Goal: Task Accomplishment & Management: Manage account settings

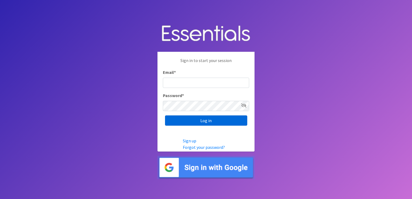
type input "[PERSON_NAME][EMAIL_ADDRESS][DOMAIN_NAME]"
click at [202, 123] on input "Log in" at bounding box center [206, 121] width 82 height 10
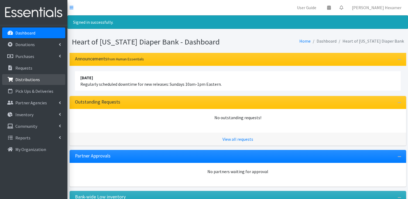
click at [19, 80] on p "Distributions" at bounding box center [27, 79] width 25 height 5
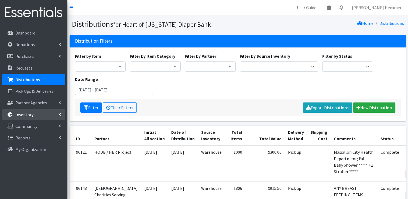
click at [22, 113] on p "Inventory" at bounding box center [24, 114] width 18 height 5
click at [25, 120] on link "Inventory" at bounding box center [33, 114] width 63 height 11
click at [27, 115] on p "Inventory" at bounding box center [24, 114] width 18 height 5
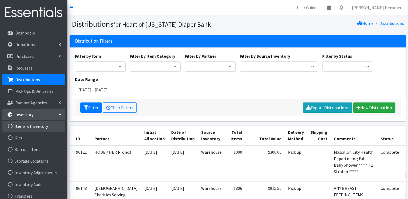
click at [26, 126] on link "Items & Inventory" at bounding box center [33, 126] width 63 height 11
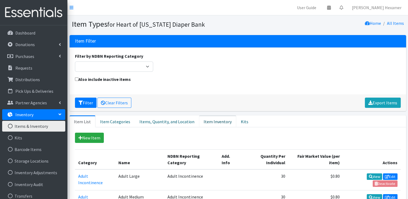
click at [207, 120] on link "Item Inventory" at bounding box center [217, 122] width 37 height 12
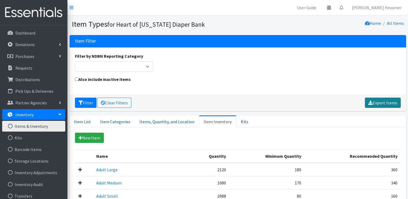
click at [392, 104] on link "Export Items" at bounding box center [383, 103] width 36 height 10
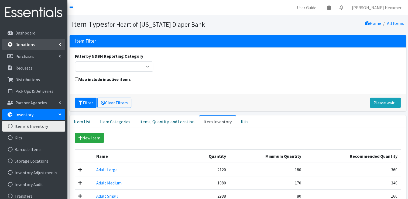
click at [32, 45] on p "Donations" at bounding box center [24, 44] width 19 height 5
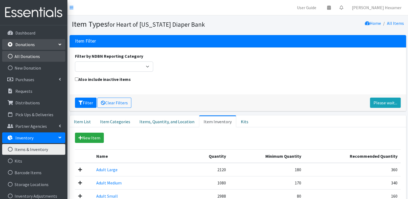
click at [27, 56] on link "All Donations" at bounding box center [33, 56] width 63 height 11
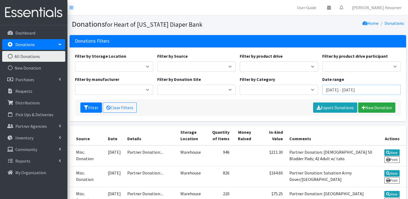
click at [345, 91] on input "July 24, 2025 - October 24, 2025" at bounding box center [362, 90] width 79 height 10
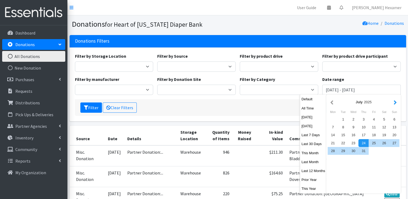
click at [395, 103] on button "button" at bounding box center [396, 102] width 6 height 7
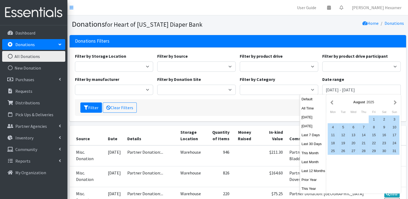
click at [395, 103] on button "button" at bounding box center [396, 102] width 6 height 7
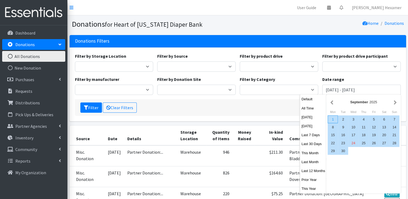
click at [331, 121] on div "1" at bounding box center [333, 120] width 10 height 8
click at [345, 152] on div "30" at bounding box center [343, 151] width 10 height 8
type input "[DATE] - [DATE]"
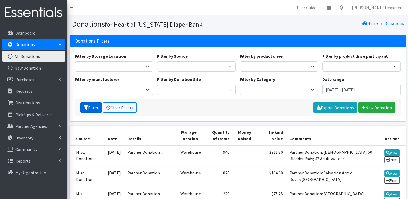
click at [87, 107] on icon "submit" at bounding box center [86, 108] width 4 height 4
click at [329, 110] on link "Export Donations" at bounding box center [335, 108] width 44 height 10
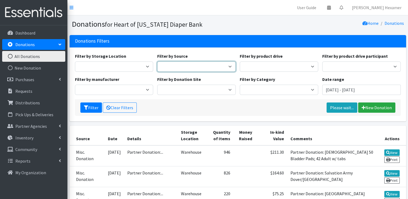
click at [190, 65] on select "Donation Site Manufacturer Misc. Donation Product Drive" at bounding box center [196, 67] width 79 height 10
select select "Manufacturer"
click at [157, 62] on select "Donation Site Manufacturer Misc. Donation Product Drive" at bounding box center [196, 67] width 79 height 10
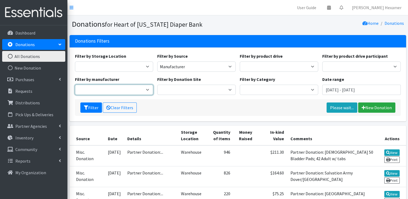
click at [122, 89] on select "Target Canton National Diaper Bank" at bounding box center [114, 90] width 79 height 10
select select "253"
click at [75, 85] on select "Target Canton National Diaper Bank" at bounding box center [114, 90] width 79 height 10
click at [93, 107] on button "Filter" at bounding box center [91, 108] width 22 height 10
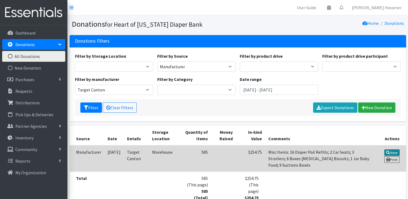
click at [391, 152] on link "View" at bounding box center [392, 153] width 15 height 6
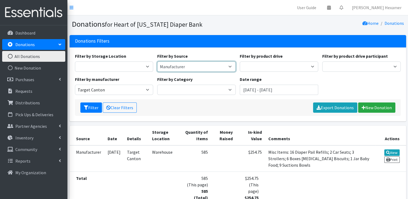
click at [219, 65] on select "Manufacturer" at bounding box center [196, 67] width 79 height 10
click at [215, 66] on select "Manufacturer" at bounding box center [196, 67] width 79 height 10
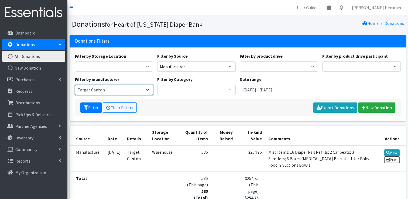
click at [150, 90] on select "Target Canton" at bounding box center [114, 90] width 79 height 10
select select
click at [75, 85] on select "Target Canton" at bounding box center [114, 90] width 79 height 10
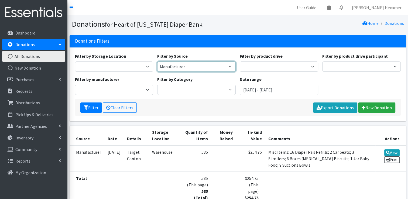
click at [165, 65] on select "Manufacturer" at bounding box center [196, 67] width 79 height 10
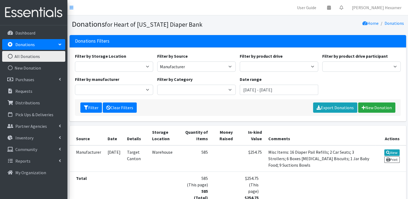
click at [117, 109] on link "Clear Filters" at bounding box center [120, 108] width 34 height 10
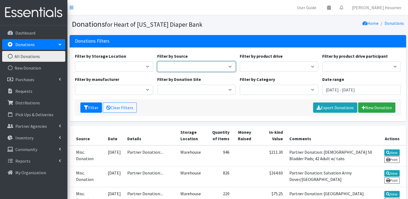
drag, startPoint x: 0, startPoint y: 0, endPoint x: 199, endPoint y: 66, distance: 209.7
click at [199, 66] on select "Donation Site Manufacturer Misc. Donation Product Drive" at bounding box center [196, 67] width 79 height 10
select select "Donation Site"
click at [157, 62] on select "Donation Site Manufacturer Misc. Donation Product Drive" at bounding box center [196, 67] width 79 height 10
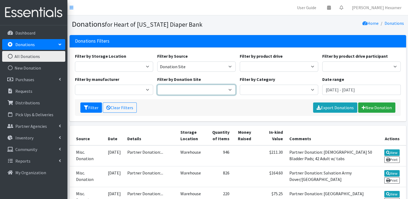
click at [195, 94] on select "Akron Children's Health Center - North Canton Aultman HER Project Once Upon A C…" at bounding box center [196, 90] width 79 height 10
select select "26"
click at [157, 85] on select "Akron Children's Health Center - North Canton Aultman HER Project Once Upon A C…" at bounding box center [196, 90] width 79 height 10
click at [348, 91] on input "July 24, 2025 - October 24, 2025" at bounding box center [362, 90] width 79 height 10
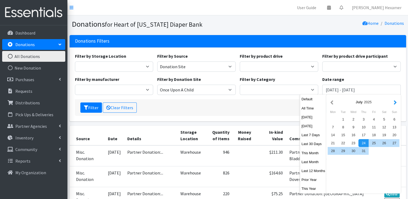
click at [396, 103] on button "button" at bounding box center [396, 102] width 6 height 7
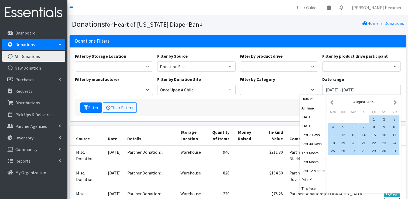
click at [396, 103] on button "button" at bounding box center [396, 102] width 6 height 7
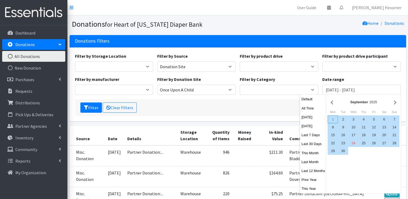
click at [330, 118] on div "1" at bounding box center [333, 120] width 10 height 8
click at [341, 147] on div "30" at bounding box center [343, 151] width 10 height 8
type input "[DATE] - [DATE]"
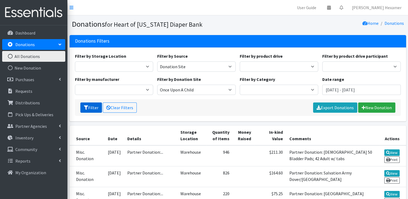
click at [91, 107] on button "Filter" at bounding box center [91, 108] width 22 height 10
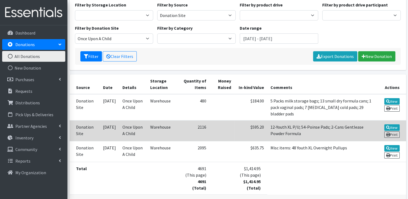
scroll to position [54, 0]
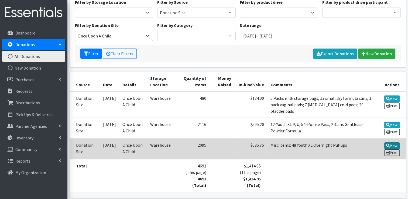
click at [394, 144] on link "View" at bounding box center [392, 146] width 15 height 6
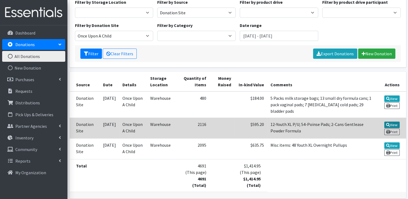
click at [386, 122] on link "View" at bounding box center [392, 125] width 15 height 6
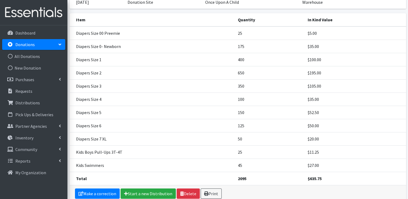
scroll to position [54, 0]
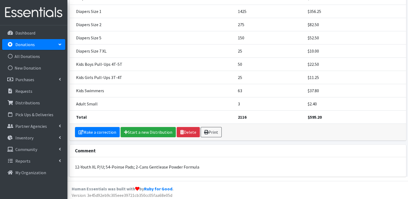
scroll to position [89, 0]
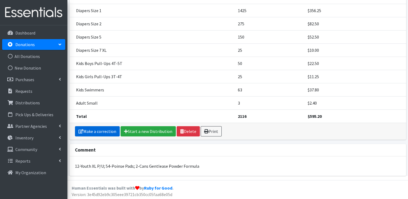
click at [101, 131] on link "Make a correction" at bounding box center [97, 131] width 45 height 10
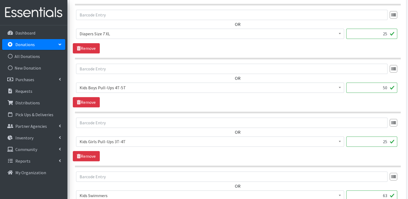
scroll to position [432, 0]
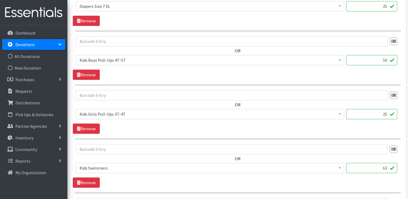
drag, startPoint x: 381, startPoint y: 168, endPoint x: 413, endPoint y: 168, distance: 32.7
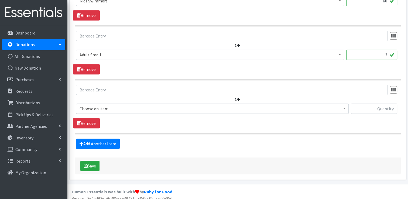
scroll to position [602, 0]
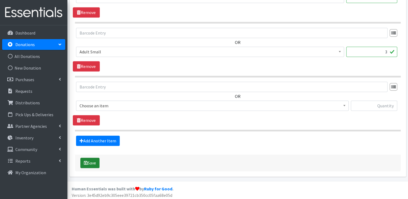
type input "60"
click at [82, 161] on button "Save" at bounding box center [89, 163] width 19 height 10
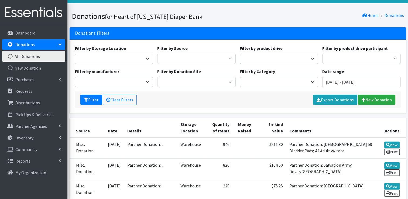
scroll to position [27, 0]
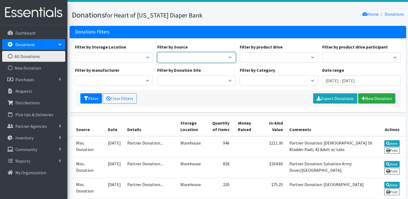
click at [220, 58] on select "Donation Site Manufacturer Misc. Donation Product Drive" at bounding box center [196, 57] width 79 height 10
select select "Donation Site"
click at [157, 52] on select "Donation Site Manufacturer Misc. Donation Product Drive" at bounding box center [196, 57] width 79 height 10
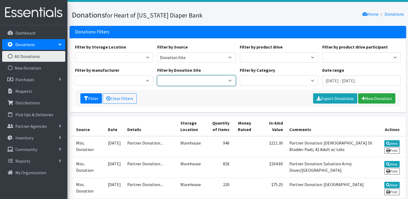
click at [212, 82] on select "Akron Children's Health Center - North Canton Aultman HER Project Once Upon A C…" at bounding box center [196, 81] width 79 height 10
select select "26"
click at [157, 76] on select "Akron Children's Health Center - North Canton Aultman HER Project Once Upon A C…" at bounding box center [196, 81] width 79 height 10
click at [381, 79] on input "July 24, 2025 - October 24, 2025" at bounding box center [362, 81] width 79 height 10
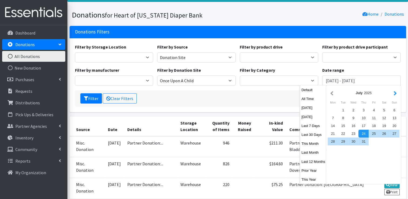
click at [393, 93] on button "button" at bounding box center [396, 93] width 6 height 7
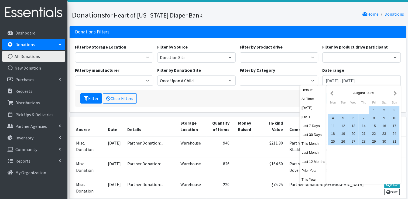
click at [393, 93] on button "button" at bounding box center [396, 93] width 6 height 7
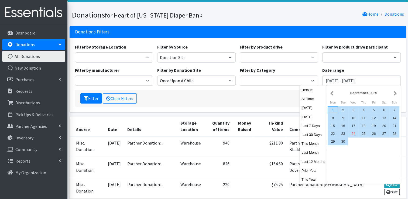
click at [331, 107] on div "1" at bounding box center [333, 110] width 10 height 8
click at [342, 142] on div "30" at bounding box center [343, 142] width 10 height 8
type input "[DATE] - [DATE]"
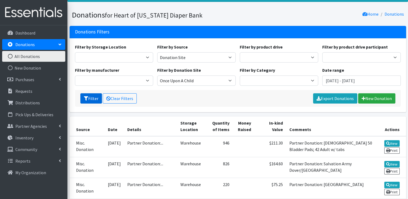
click at [85, 97] on icon "submit" at bounding box center [86, 98] width 4 height 4
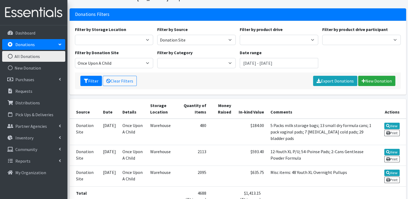
scroll to position [27, 0]
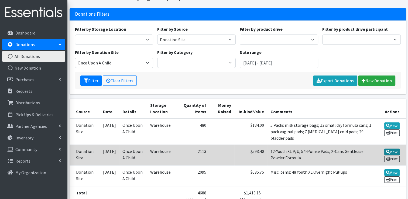
click at [388, 151] on icon at bounding box center [389, 152] width 4 height 4
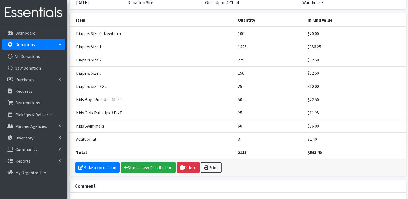
scroll to position [54, 0]
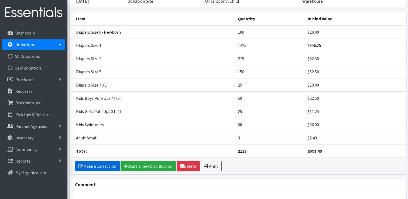
click at [92, 162] on link "Make a correction" at bounding box center [97, 166] width 45 height 10
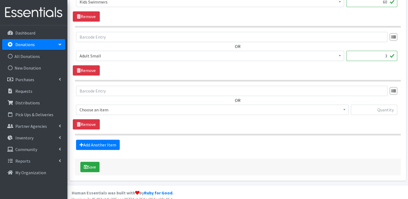
scroll to position [602, 0]
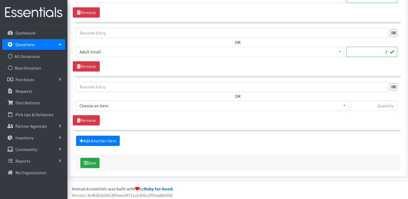
click at [389, 49] on input "3" at bounding box center [372, 52] width 51 height 10
type input "30"
click at [91, 163] on button "Save" at bounding box center [89, 163] width 19 height 10
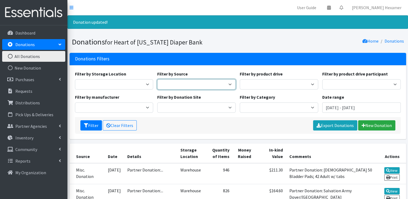
click at [196, 86] on select "Donation Site Manufacturer Misc. Donation Product Drive" at bounding box center [196, 84] width 79 height 10
select select "Donation Site"
click at [157, 79] on select "Donation Site Manufacturer Misc. Donation Product Drive" at bounding box center [196, 84] width 79 height 10
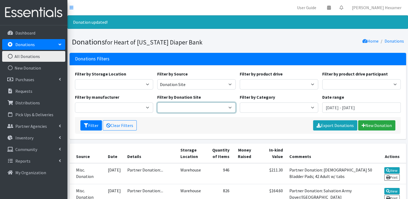
click at [191, 105] on select "Akron Children's Health Center - North Canton Aultman HER Project Once Upon A C…" at bounding box center [196, 108] width 79 height 10
select select "26"
click at [157, 103] on select "Akron Children's Health Center - North Canton Aultman HER Project Once Upon A C…" at bounding box center [196, 108] width 79 height 10
click at [357, 110] on input "July 24, 2025 - October 24, 2025" at bounding box center [362, 108] width 79 height 10
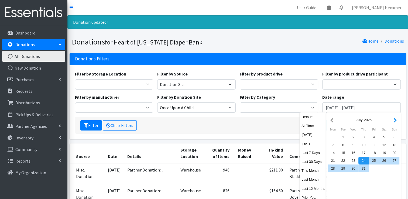
click at [393, 121] on button "button" at bounding box center [396, 120] width 6 height 7
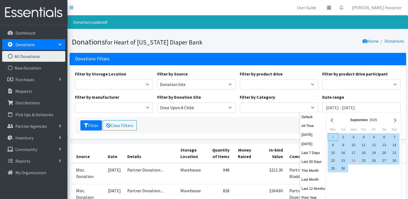
click at [333, 139] on div "1" at bounding box center [333, 137] width 10 height 8
click at [343, 170] on div "30" at bounding box center [343, 169] width 10 height 8
type input "September 1, 2025 - September 30, 2025"
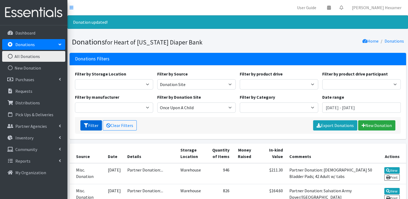
click at [95, 126] on button "Filter" at bounding box center [91, 125] width 22 height 10
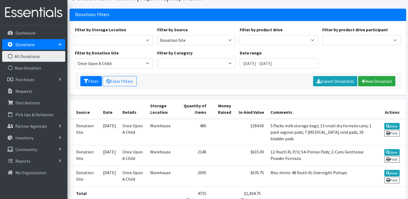
scroll to position [27, 0]
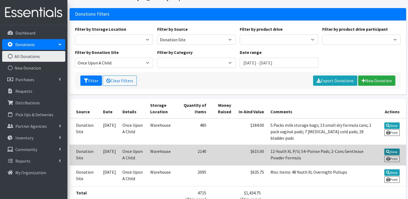
click at [392, 150] on link "View" at bounding box center [392, 152] width 15 height 6
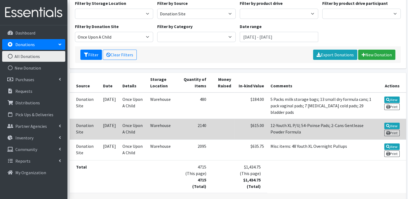
scroll to position [54, 0]
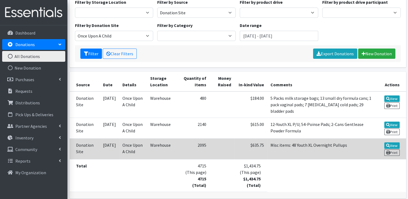
click at [392, 141] on td "View Print" at bounding box center [390, 148] width 31 height 21
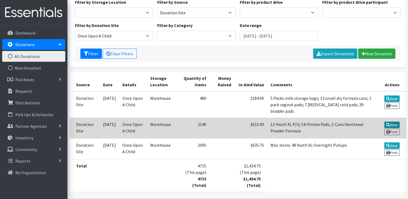
click at [393, 123] on link "View" at bounding box center [392, 125] width 15 height 6
click at [113, 127] on td "[DATE]" at bounding box center [109, 128] width 19 height 21
click at [396, 125] on link "View" at bounding box center [392, 125] width 15 height 6
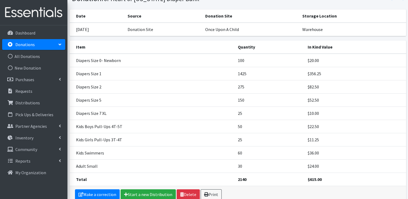
scroll to position [27, 0]
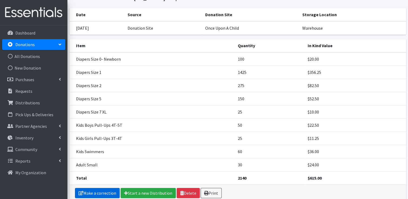
click at [101, 192] on link "Make a correction" at bounding box center [97, 193] width 45 height 10
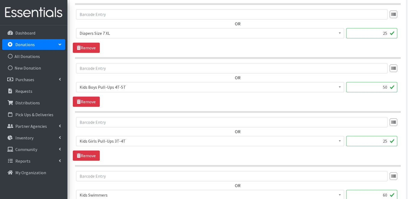
scroll to position [602, 0]
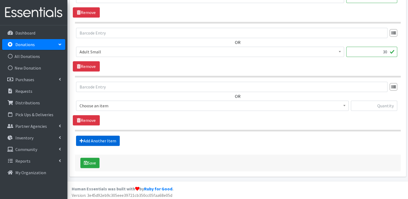
click at [87, 140] on link "Add Another Item" at bounding box center [98, 141] width 44 height 10
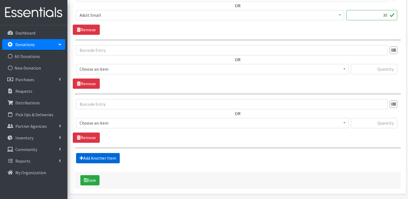
scroll to position [656, 0]
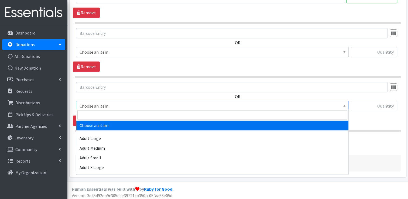
click at [110, 104] on span "Choose an item" at bounding box center [213, 106] width 266 height 8
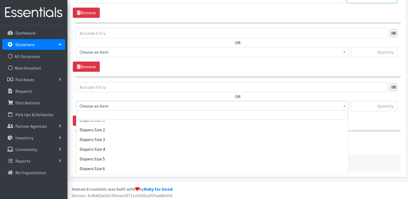
scroll to position [250, 0]
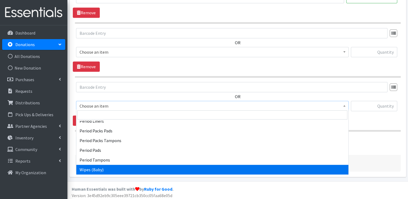
select select "4828"
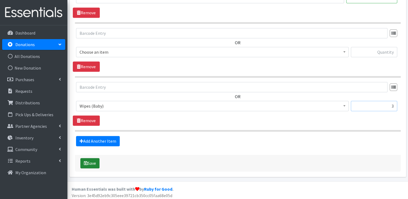
type input "3"
click at [91, 160] on button "Save" at bounding box center [89, 163] width 19 height 10
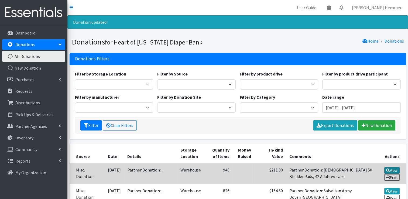
click at [392, 171] on link "View" at bounding box center [392, 170] width 15 height 6
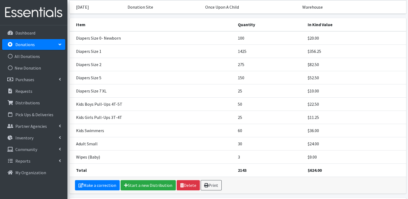
scroll to position [102, 0]
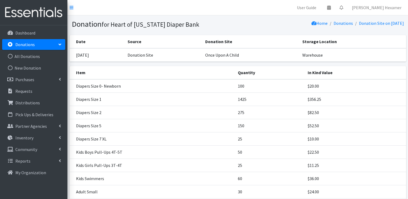
click at [205, 142] on td "Diapers Size 7 XL" at bounding box center [152, 138] width 165 height 13
click at [146, 138] on td "Diapers Size 7 XL" at bounding box center [152, 138] width 165 height 13
click at [31, 59] on link "All Donations" at bounding box center [33, 56] width 63 height 11
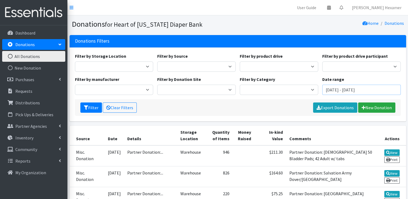
click at [335, 90] on input "July 24, 2025 - October 24, 2025" at bounding box center [362, 90] width 79 height 10
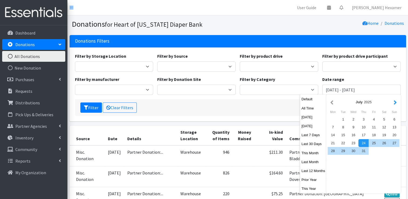
click at [396, 106] on button "button" at bounding box center [396, 102] width 6 height 7
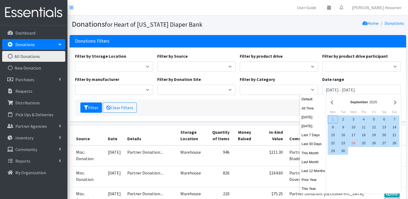
click at [331, 120] on div "1" at bounding box center [333, 120] width 10 height 8
click at [345, 149] on div "30" at bounding box center [343, 151] width 10 height 8
type input "September 1, 2025 - September 30, 2025"
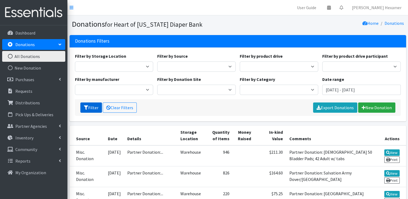
click at [90, 108] on button "Filter" at bounding box center [91, 108] width 22 height 10
click at [331, 109] on link "Export Donations" at bounding box center [335, 108] width 44 height 10
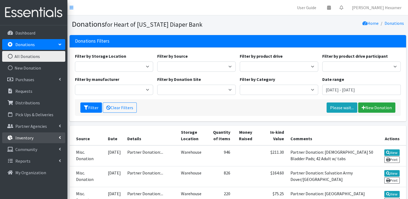
click at [19, 136] on p "Inventory" at bounding box center [24, 137] width 18 height 5
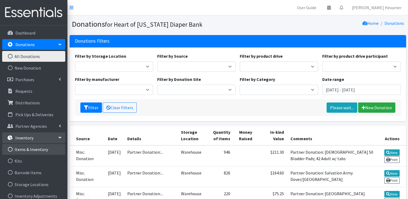
click at [21, 148] on link "Items & Inventory" at bounding box center [33, 149] width 63 height 11
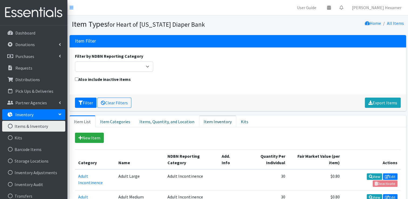
click at [208, 121] on link "Item Inventory" at bounding box center [217, 122] width 37 height 12
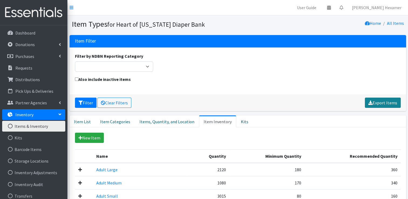
click at [379, 103] on link "Export Items" at bounding box center [383, 103] width 36 height 10
